Goal: Contribute content

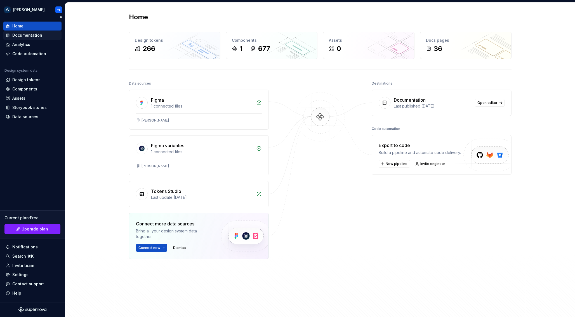
click at [29, 35] on div "Documentation" at bounding box center [27, 35] width 30 height 6
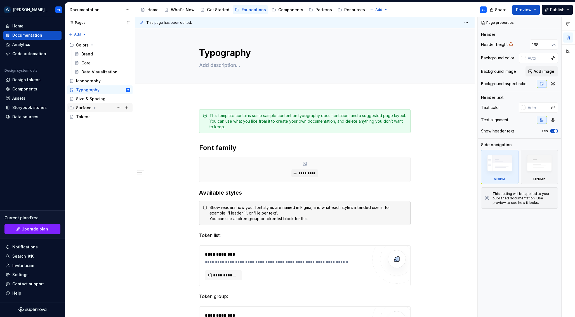
click at [93, 108] on icon "Page tree" at bounding box center [95, 107] width 4 height 4
click at [86, 143] on div "Tokens" at bounding box center [83, 144] width 15 height 6
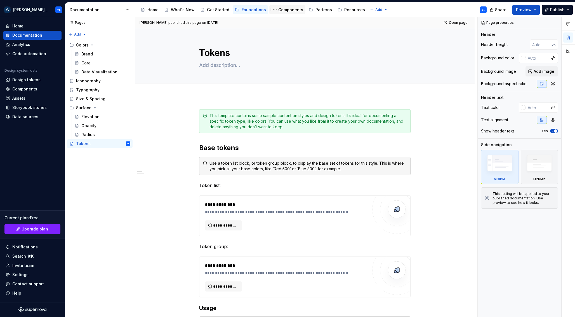
click at [289, 10] on div "Components" at bounding box center [290, 10] width 25 height 6
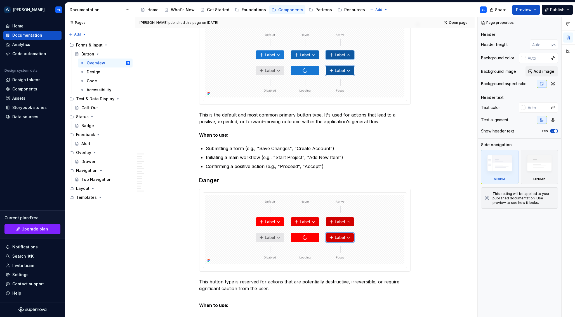
scroll to position [497, 0]
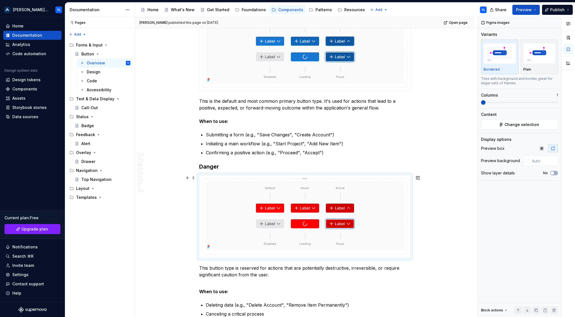
type textarea "*"
click at [310, 190] on img at bounding box center [304, 215] width 161 height 69
click at [522, 126] on span "Change selection" at bounding box center [521, 125] width 35 height 6
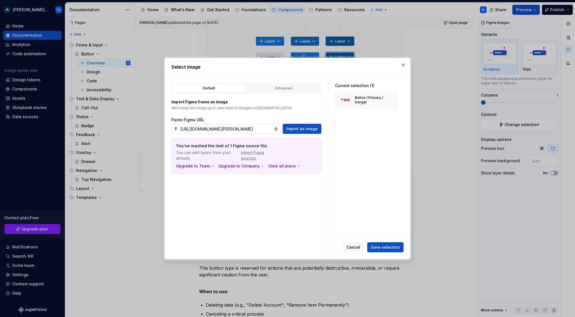
scroll to position [0, 124]
type input "[URL][DOMAIN_NAME][PERSON_NAME]"
click at [304, 129] on span "Import as image" at bounding box center [301, 129] width 31 height 6
click at [392, 100] on button "button" at bounding box center [391, 100] width 8 height 8
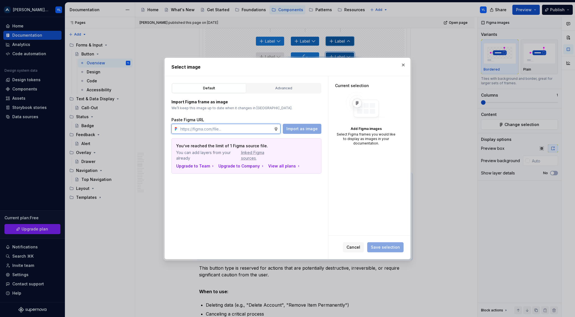
click at [233, 127] on input "text" at bounding box center [226, 129] width 96 height 10
paste input "[URL][DOMAIN_NAME][PERSON_NAME]"
type input "[URL][DOMAIN_NAME][PERSON_NAME]"
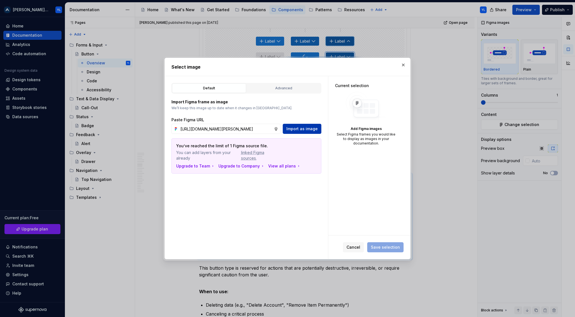
click at [294, 128] on span "Import as image" at bounding box center [301, 129] width 31 height 6
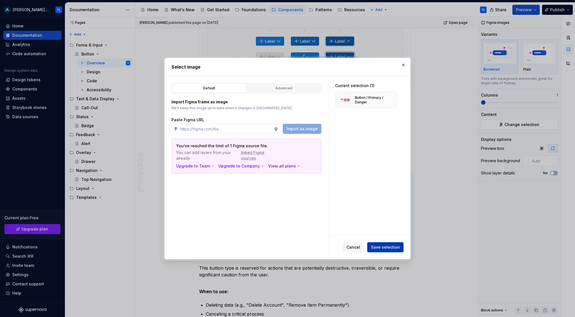
click at [395, 247] on span "Save selection" at bounding box center [385, 247] width 29 height 6
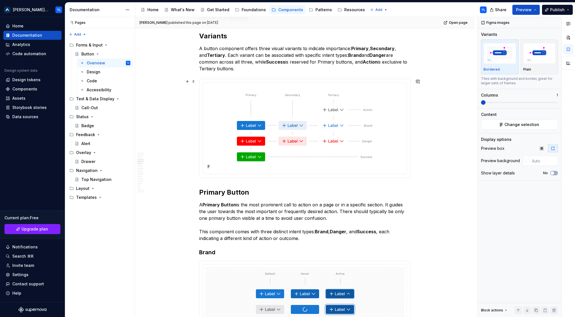
scroll to position [246, 0]
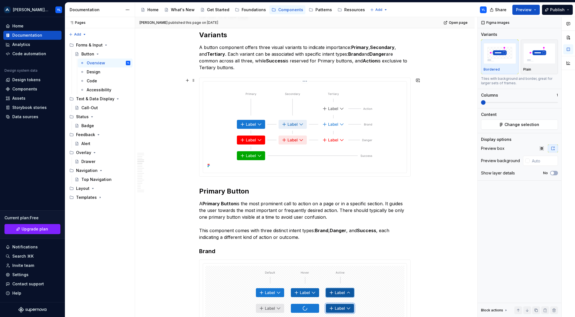
type input "#FFFFFF"
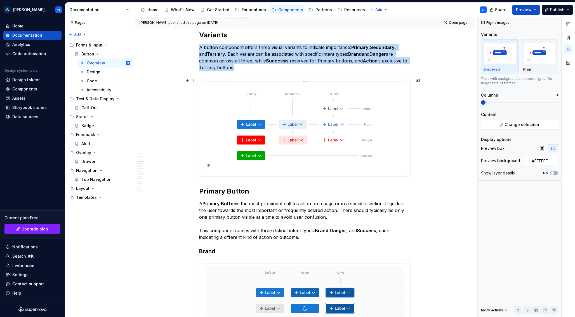
click at [373, 94] on img at bounding box center [304, 127] width 161 height 86
click at [532, 126] on span "Change selection" at bounding box center [521, 125] width 35 height 6
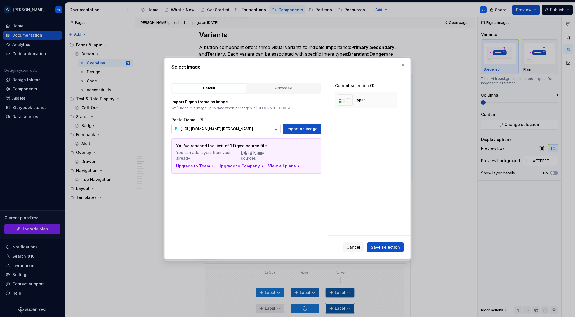
scroll to position [0, 123]
type input "[URL][DOMAIN_NAME][PERSON_NAME]"
click at [298, 129] on span "Import as image" at bounding box center [301, 129] width 31 height 6
type textarea "*"
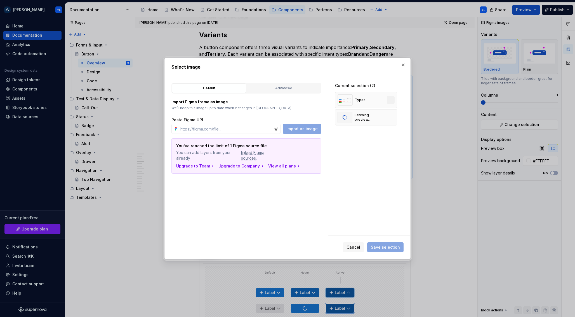
scroll to position [339, 0]
click at [392, 99] on button "button" at bounding box center [391, 100] width 8 height 8
click at [241, 131] on input "text" at bounding box center [226, 129] width 96 height 10
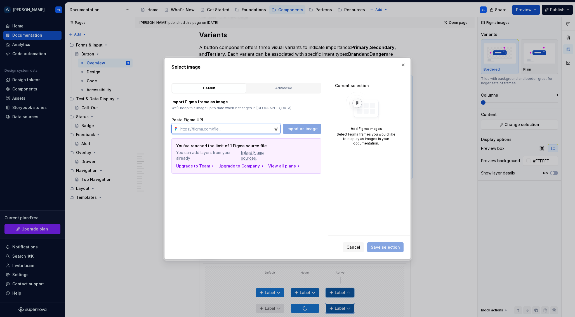
paste input "[URL][DOMAIN_NAME][PERSON_NAME]"
type input "[URL][DOMAIN_NAME][PERSON_NAME]"
click at [304, 131] on span "Import as image" at bounding box center [301, 129] width 31 height 6
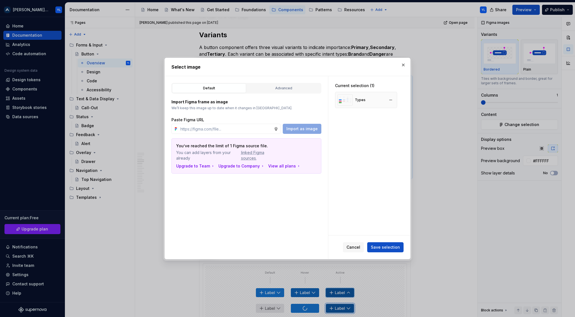
click at [365, 102] on div "Types" at bounding box center [366, 100] width 62 height 16
click at [390, 246] on span "Save selection" at bounding box center [385, 247] width 29 height 6
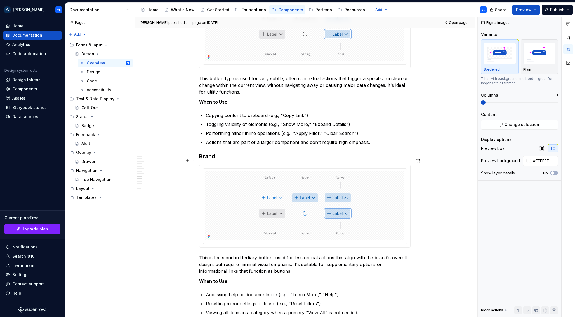
scroll to position [1735, 0]
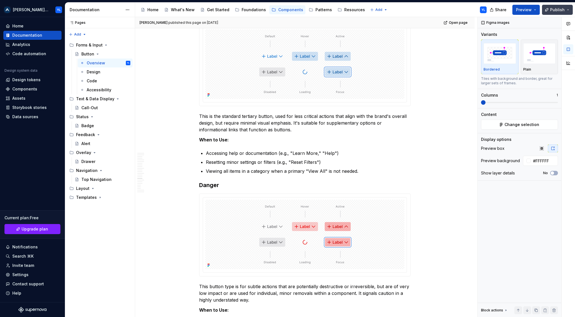
click at [561, 10] on span "Publish" at bounding box center [557, 10] width 15 height 6
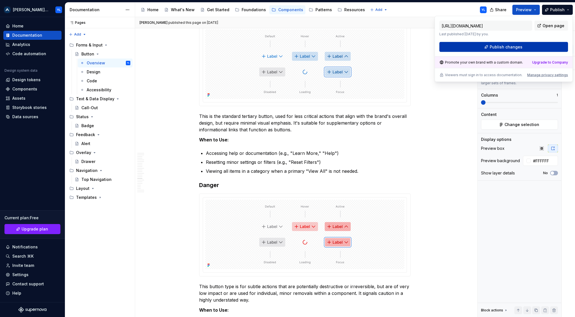
click at [493, 48] on span "Publish changes" at bounding box center [506, 47] width 33 height 6
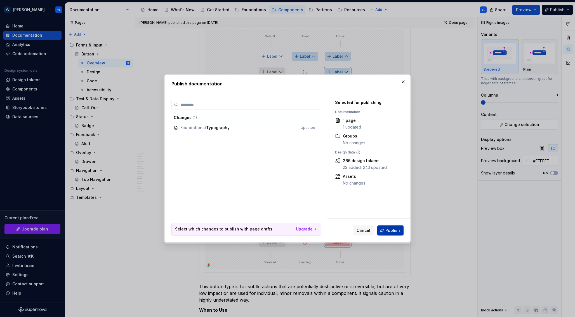
click at [389, 228] on span "Publish" at bounding box center [392, 230] width 15 height 6
type textarea "*"
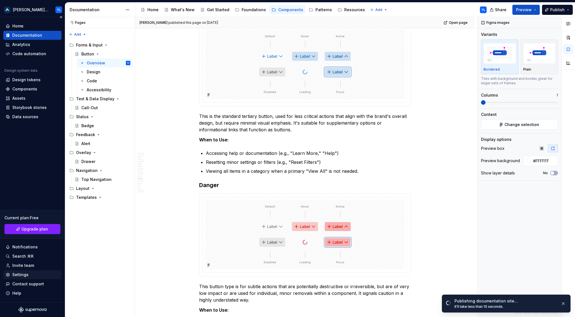
click at [24, 275] on div "Settings" at bounding box center [20, 275] width 16 height 6
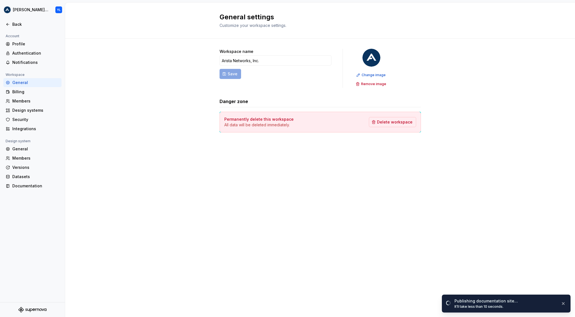
click at [25, 264] on div "Account Profile Authentication Notifications Workspace General Billing Members …" at bounding box center [32, 167] width 65 height 269
click at [27, 157] on div "Members" at bounding box center [35, 158] width 47 height 6
